Goal: Information Seeking & Learning: Learn about a topic

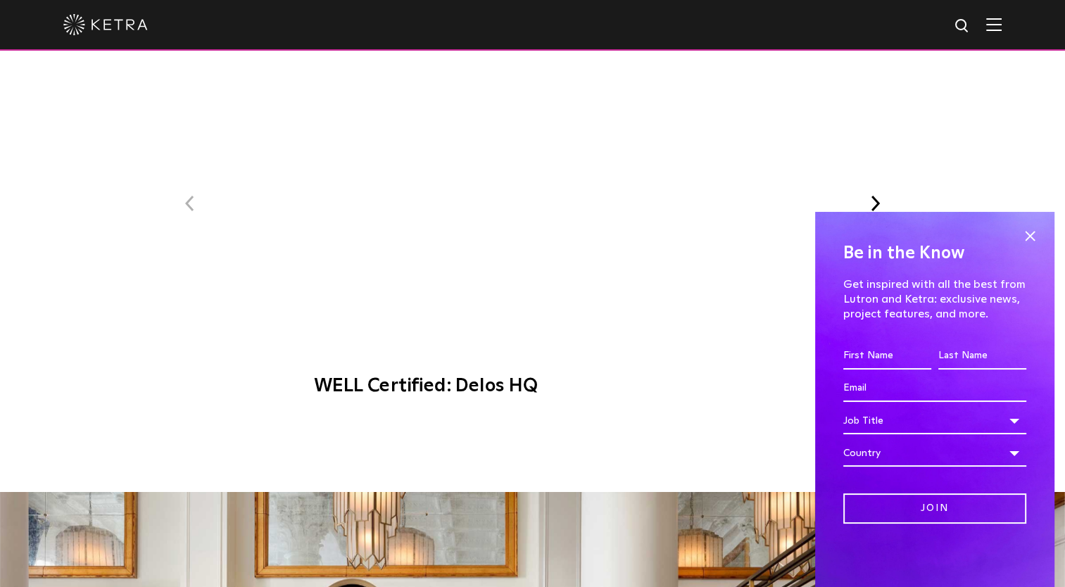
scroll to position [1338, 0]
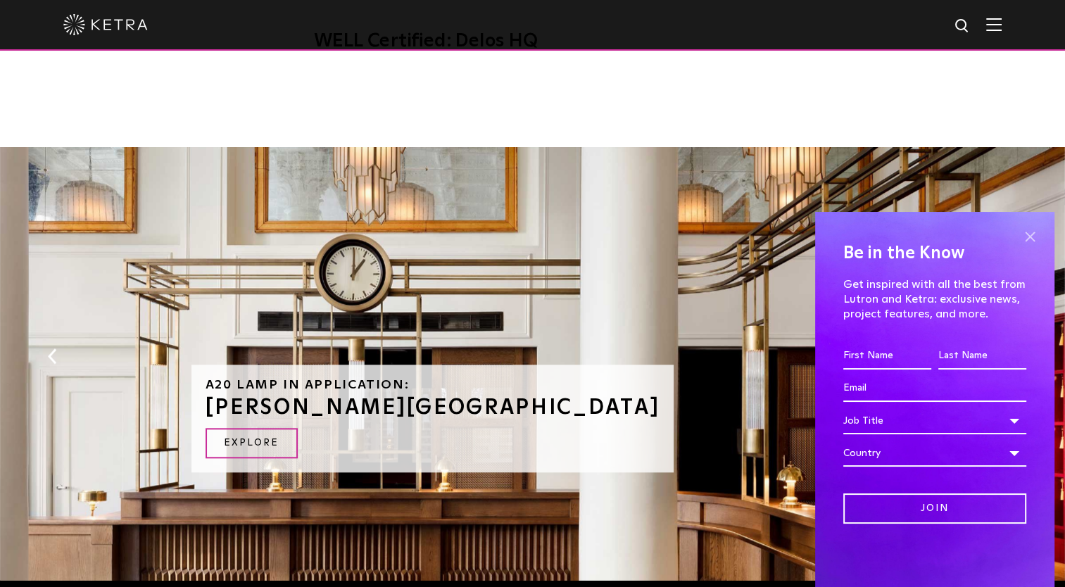
click at [1020, 234] on span at bounding box center [1030, 236] width 21 height 21
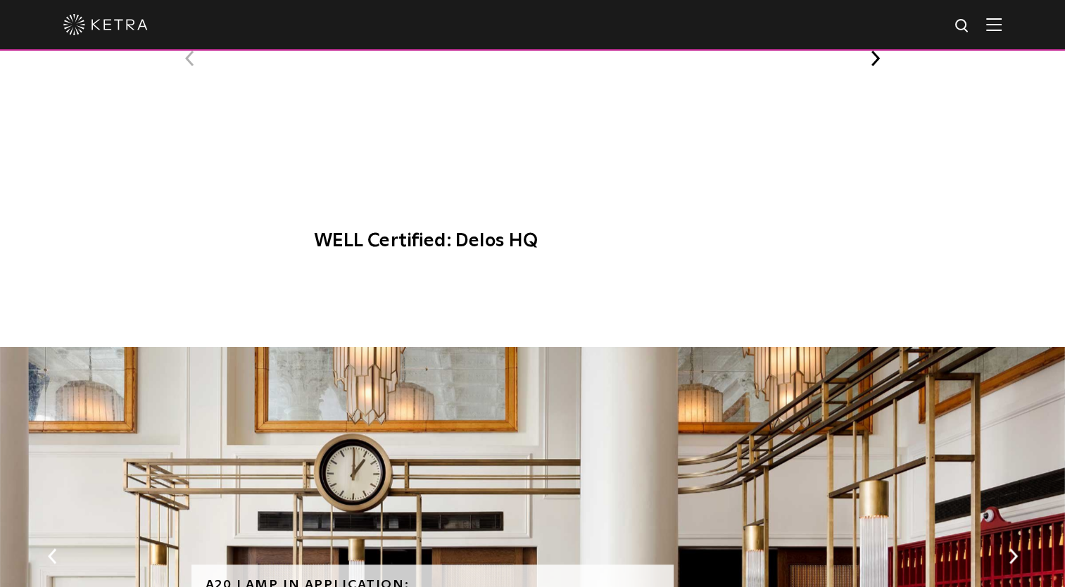
scroll to position [1268, 0]
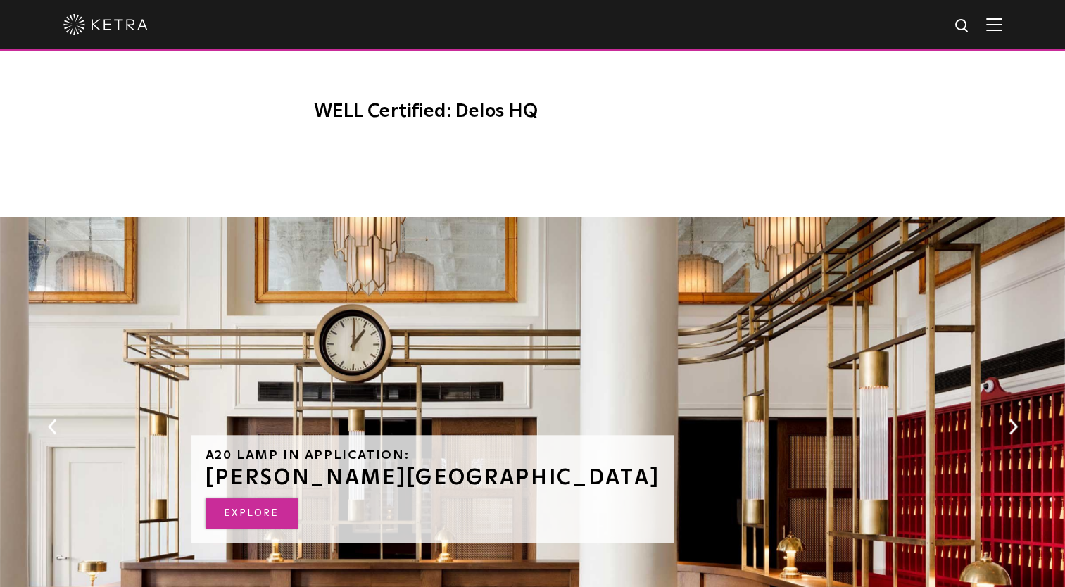
click at [271, 503] on link "Explore" at bounding box center [252, 514] width 92 height 30
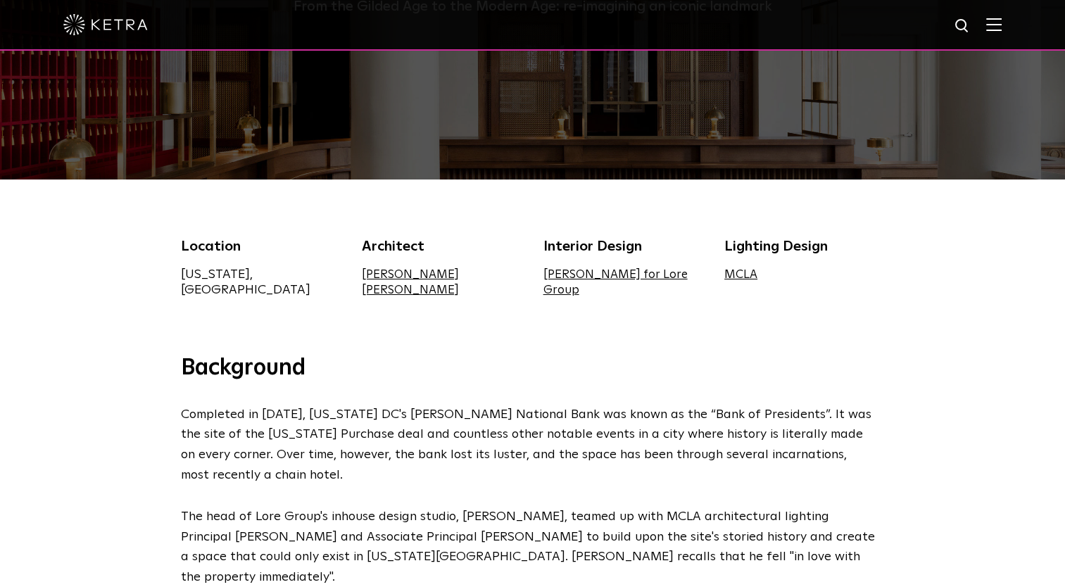
scroll to position [141, 0]
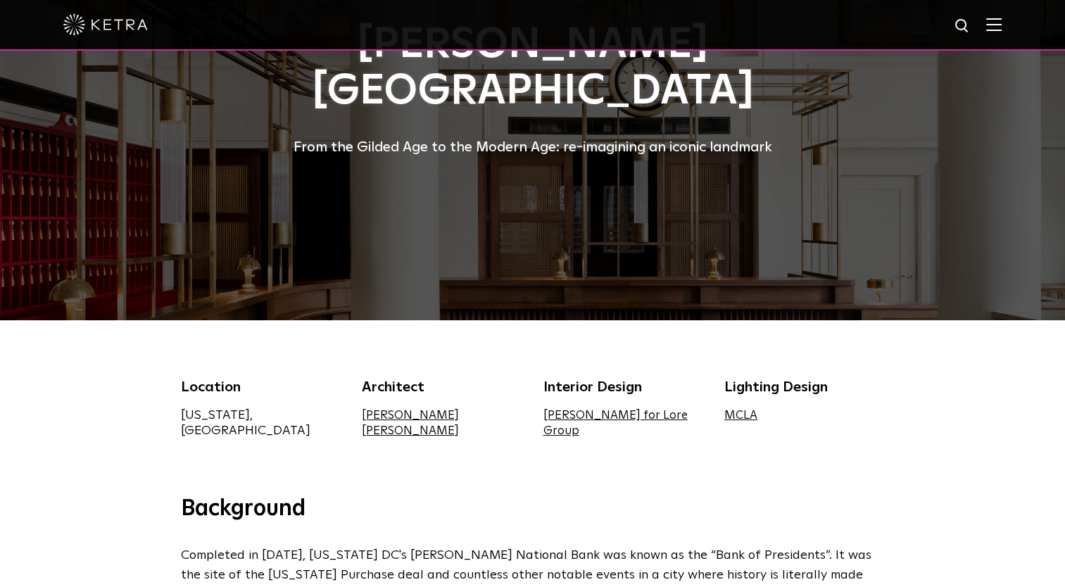
click at [752, 415] on link "MCLA" at bounding box center [741, 416] width 33 height 12
click at [580, 414] on link "[PERSON_NAME] for Lore Group" at bounding box center [616, 423] width 144 height 27
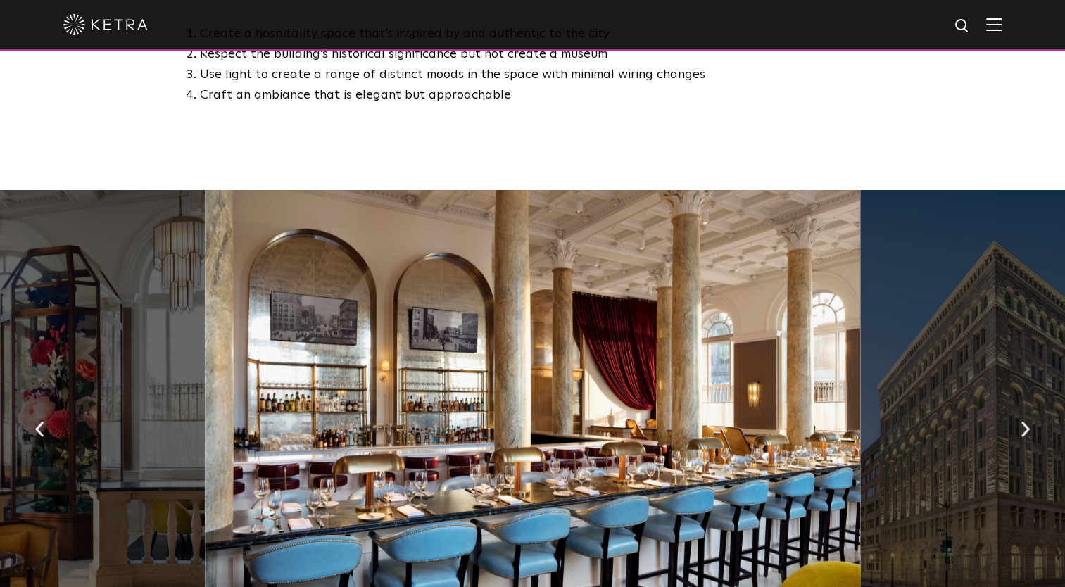
scroll to position [915, 0]
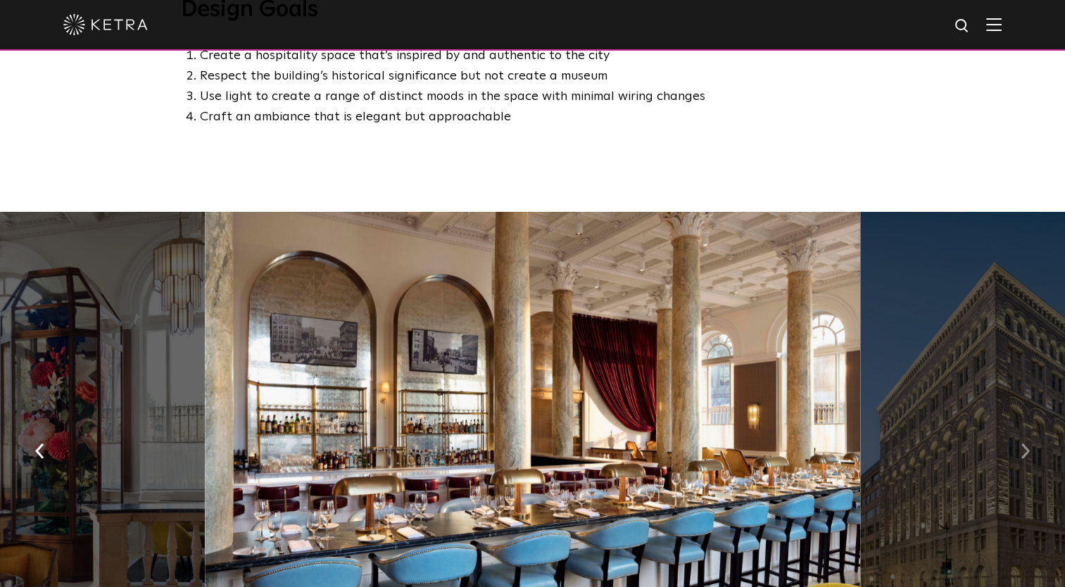
click at [1019, 426] on button "button" at bounding box center [1026, 450] width 30 height 49
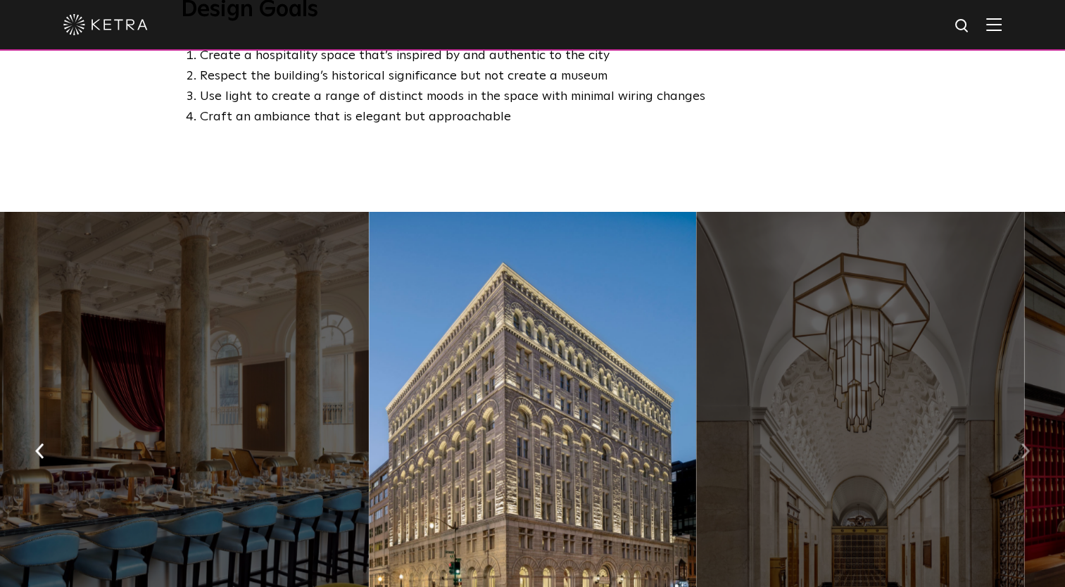
scroll to position [986, 0]
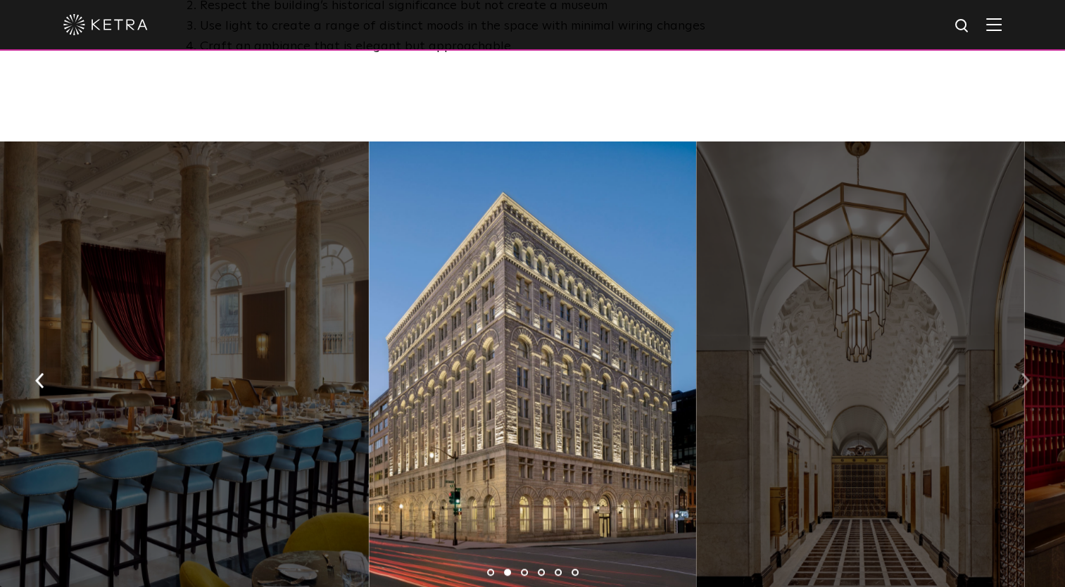
click at [1027, 373] on img "button" at bounding box center [1025, 380] width 9 height 15
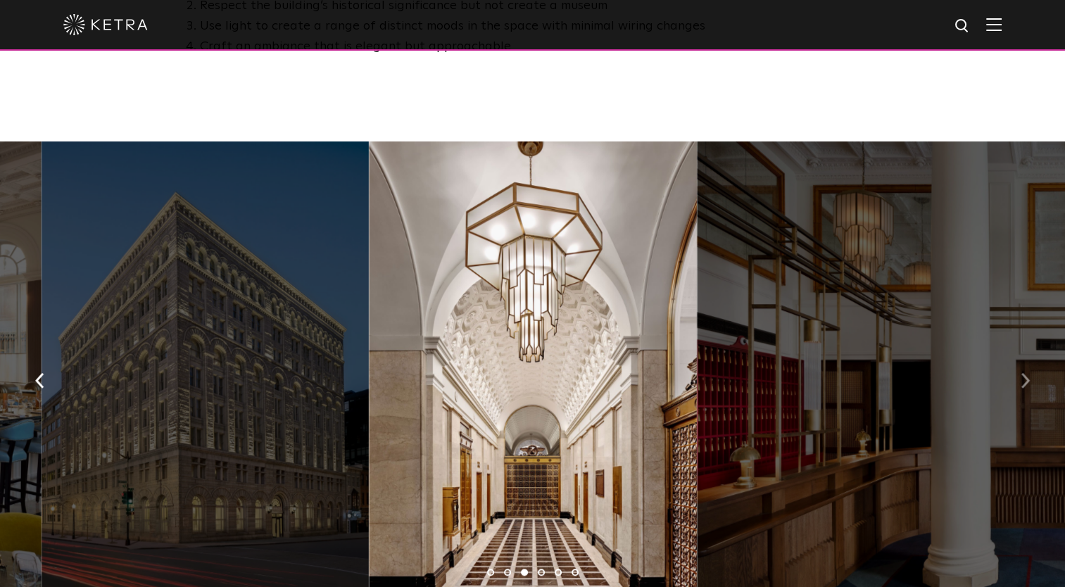
click at [1023, 373] on img "button" at bounding box center [1025, 380] width 9 height 15
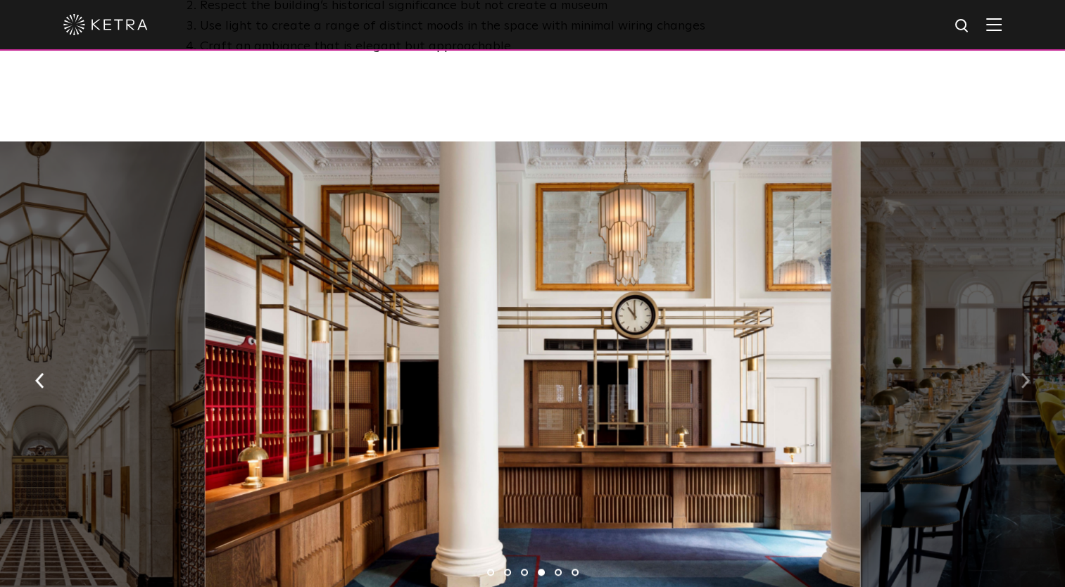
click at [1022, 373] on img "button" at bounding box center [1025, 380] width 9 height 15
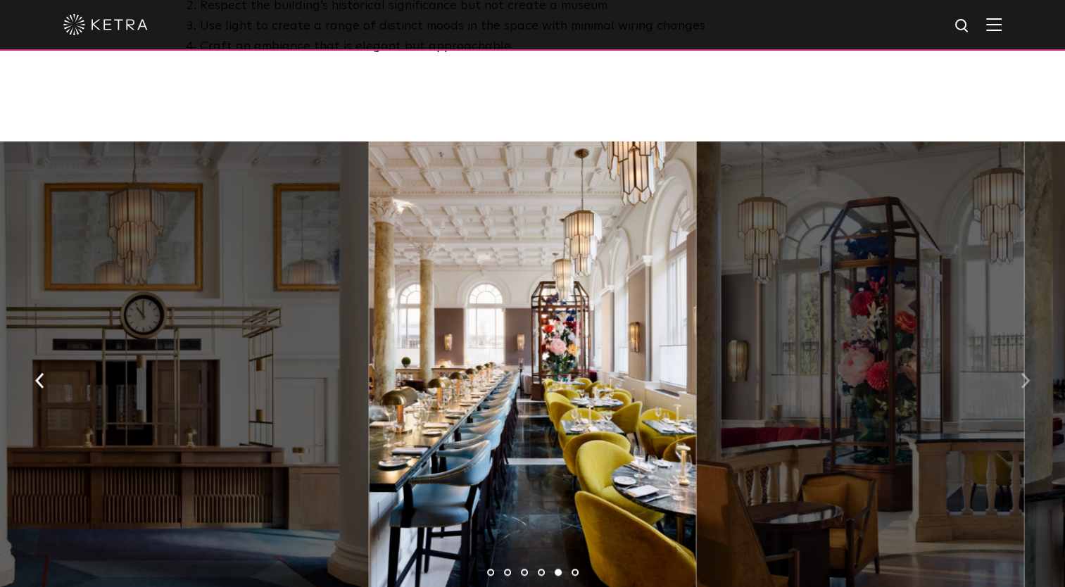
click at [1022, 373] on img "button" at bounding box center [1025, 380] width 9 height 15
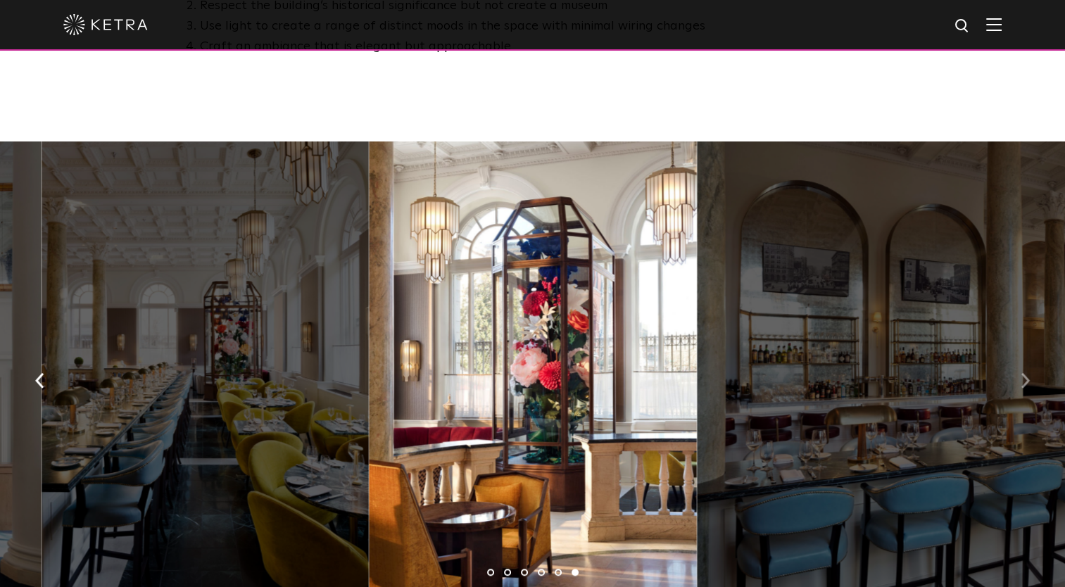
click at [1022, 373] on img "button" at bounding box center [1025, 380] width 9 height 15
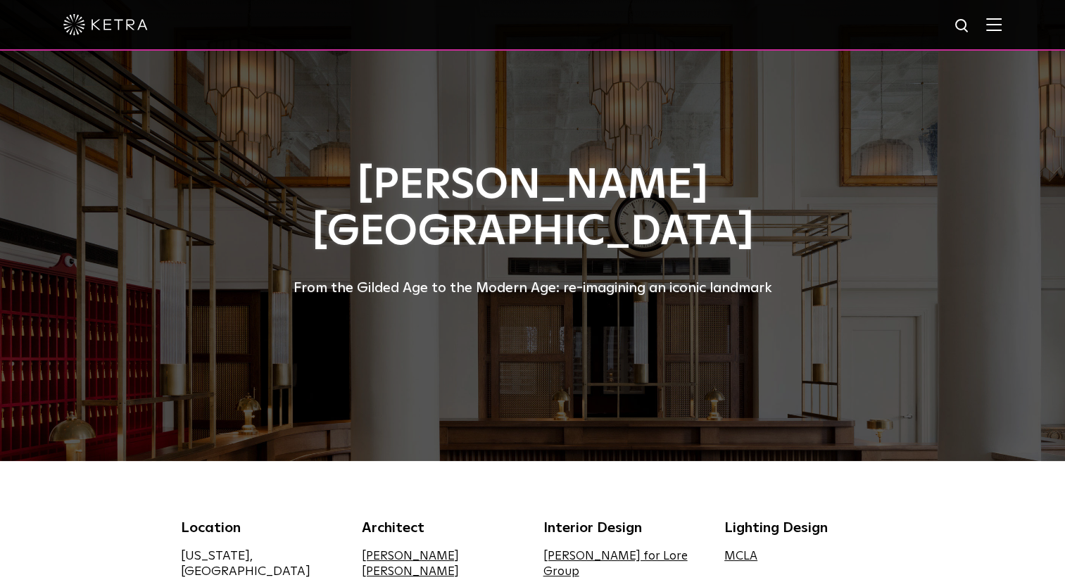
scroll to position [493, 0]
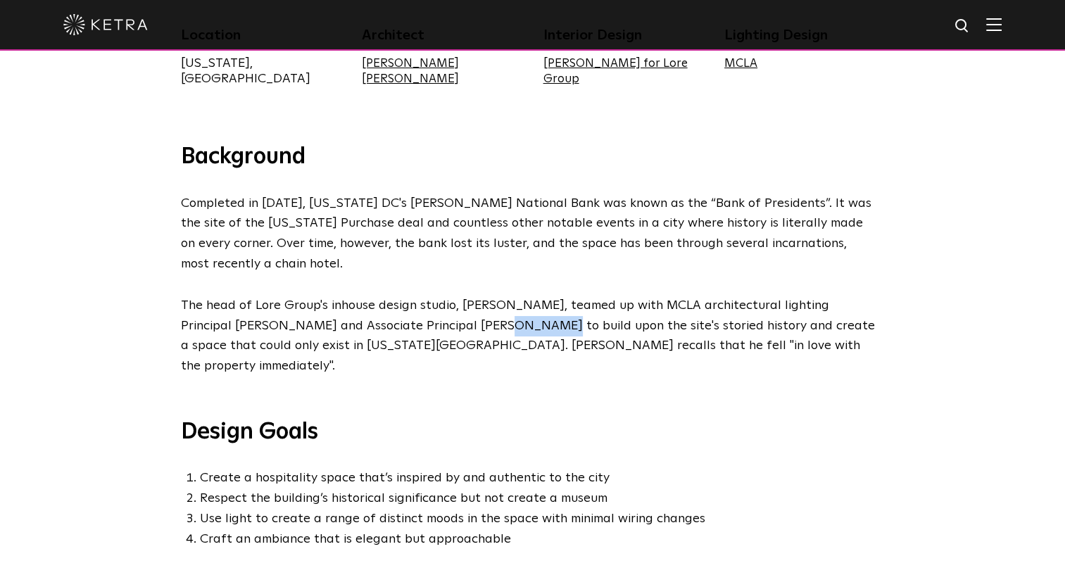
drag, startPoint x: 503, startPoint y: 296, endPoint x: 452, endPoint y: 300, distance: 50.8
click at [452, 300] on span "The head of Lore Group's inhouse design studio, [PERSON_NAME], teamed up with M…" at bounding box center [528, 335] width 694 height 73
copy span "[PERSON_NAME]"
click at [779, 418] on h3 "Design Goals" at bounding box center [533, 433] width 704 height 30
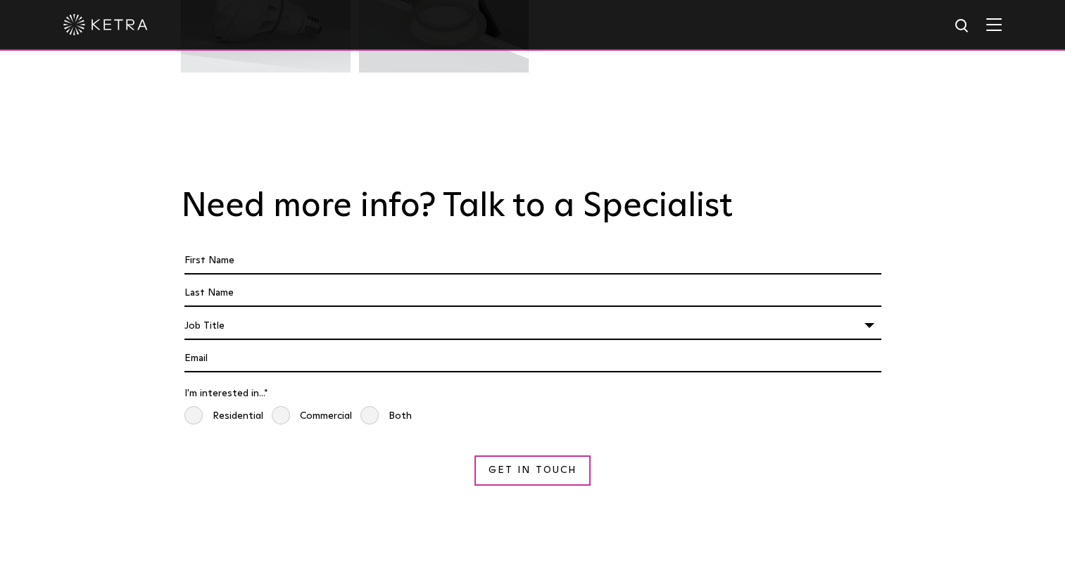
scroll to position [4648, 0]
